Goal: Information Seeking & Learning: Find specific fact

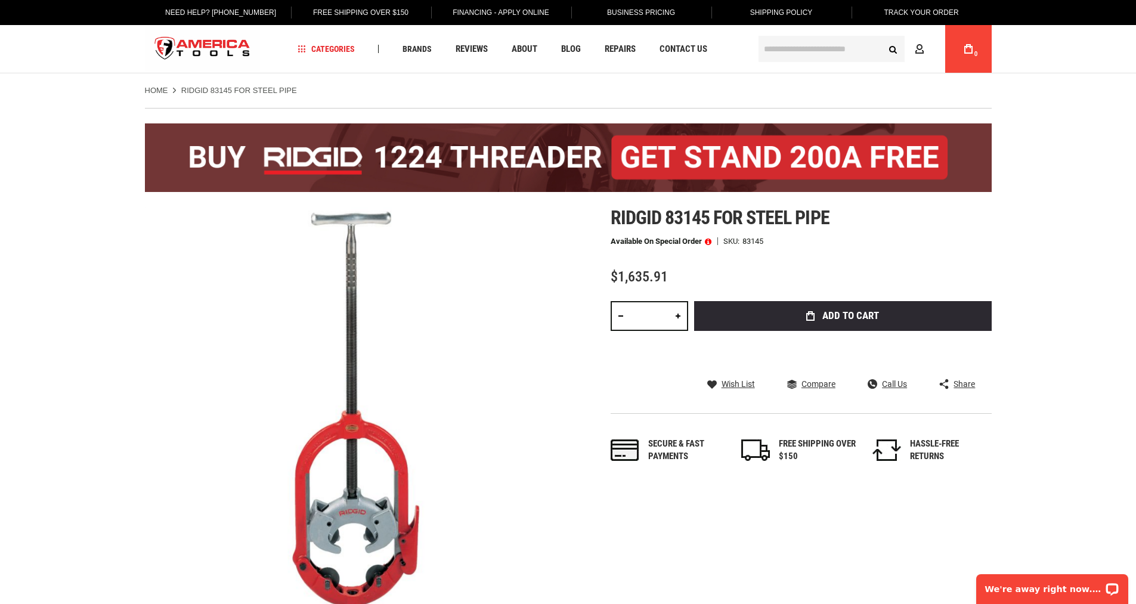
click at [790, 44] on input "text" at bounding box center [832, 49] width 146 height 26
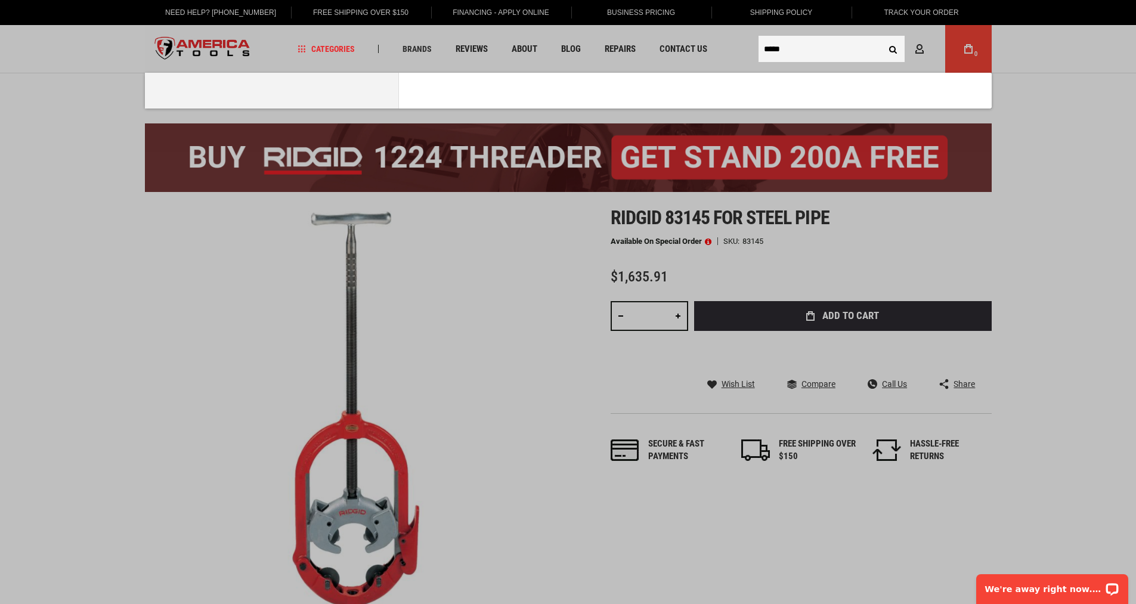
type input "*****"
click at [882, 38] on button "Search" at bounding box center [893, 49] width 23 height 23
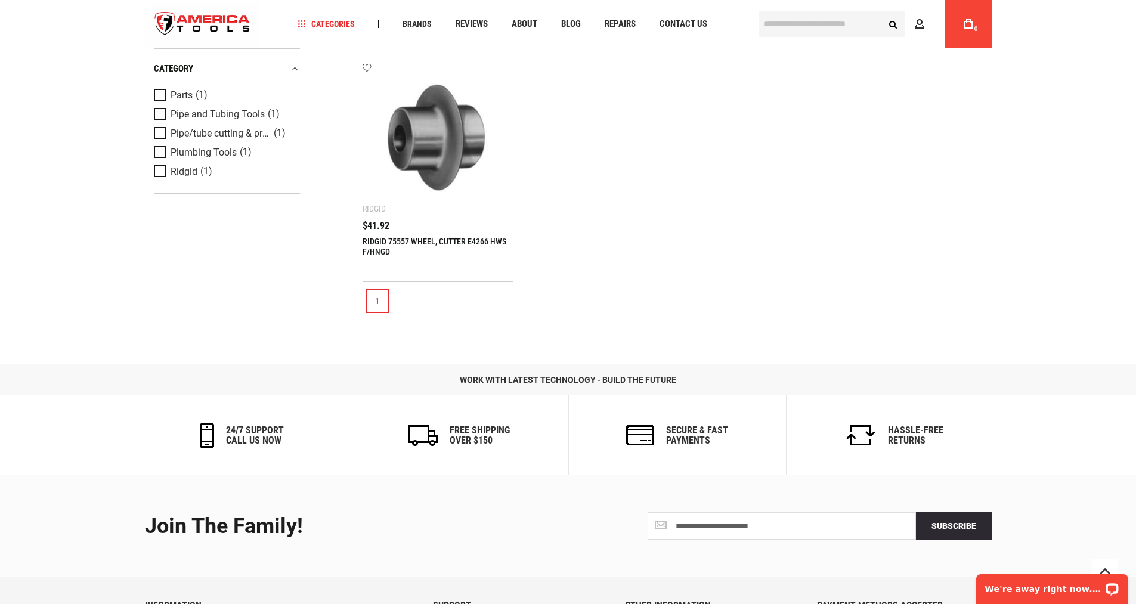
scroll to position [298, 0]
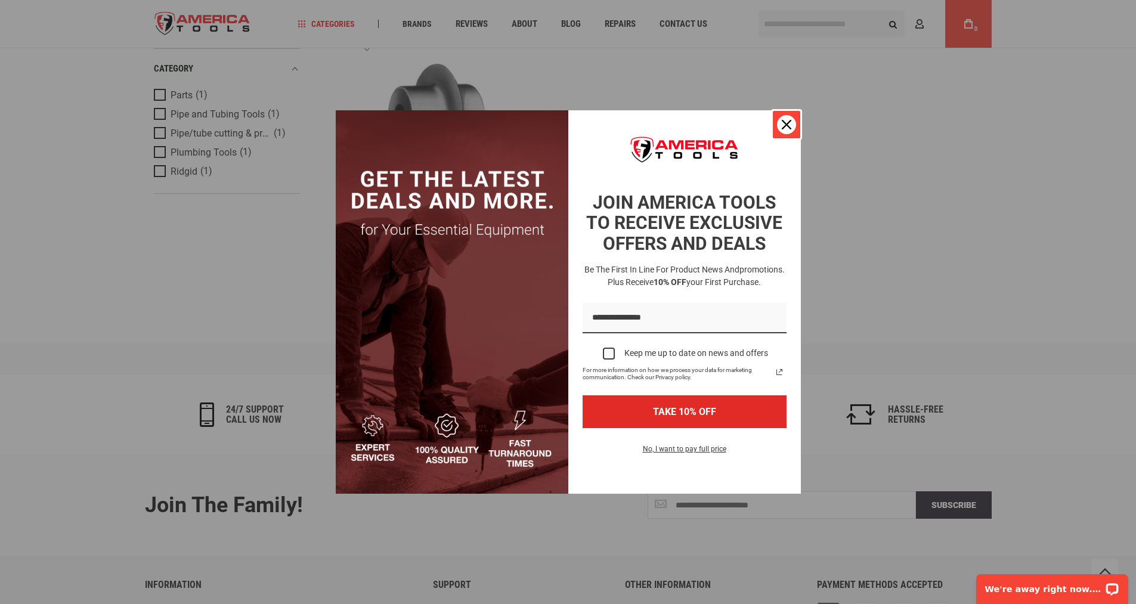
click at [789, 122] on icon "close icon" at bounding box center [787, 125] width 10 height 10
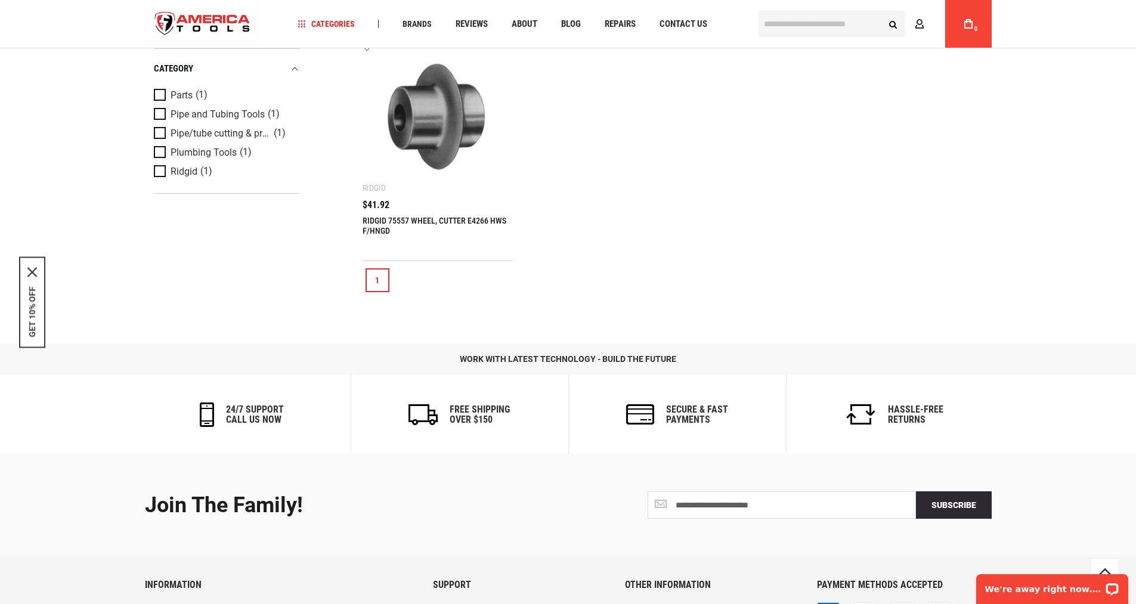
click at [425, 126] on img at bounding box center [438, 117] width 127 height 127
